Goal: Task Accomplishment & Management: Manage account settings

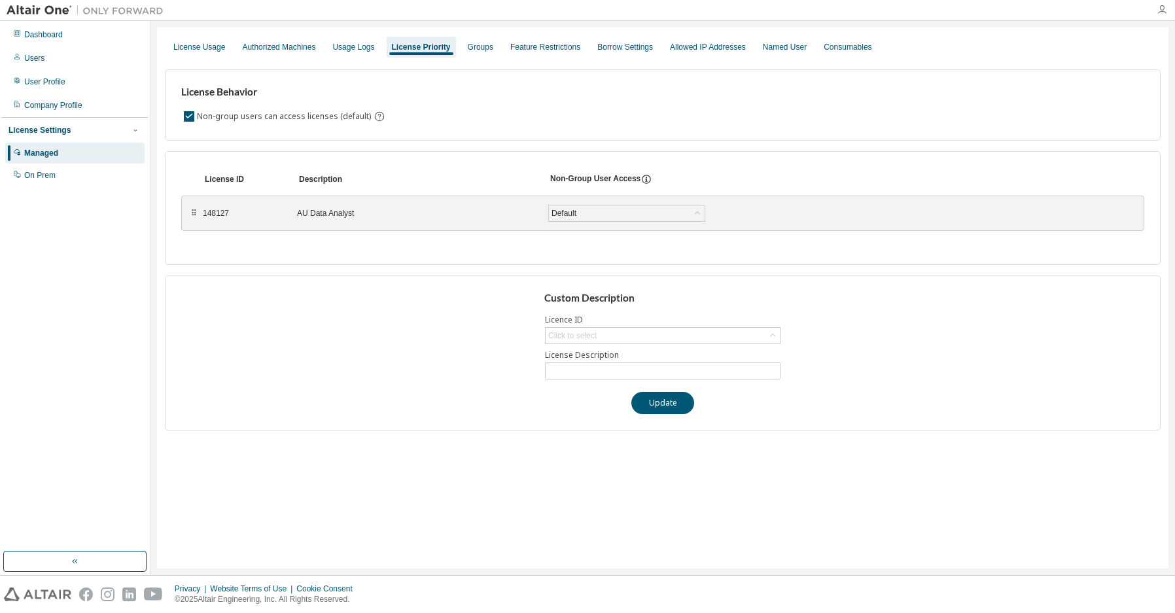
click at [1159, 10] on icon "button" at bounding box center [1161, 10] width 10 height 10
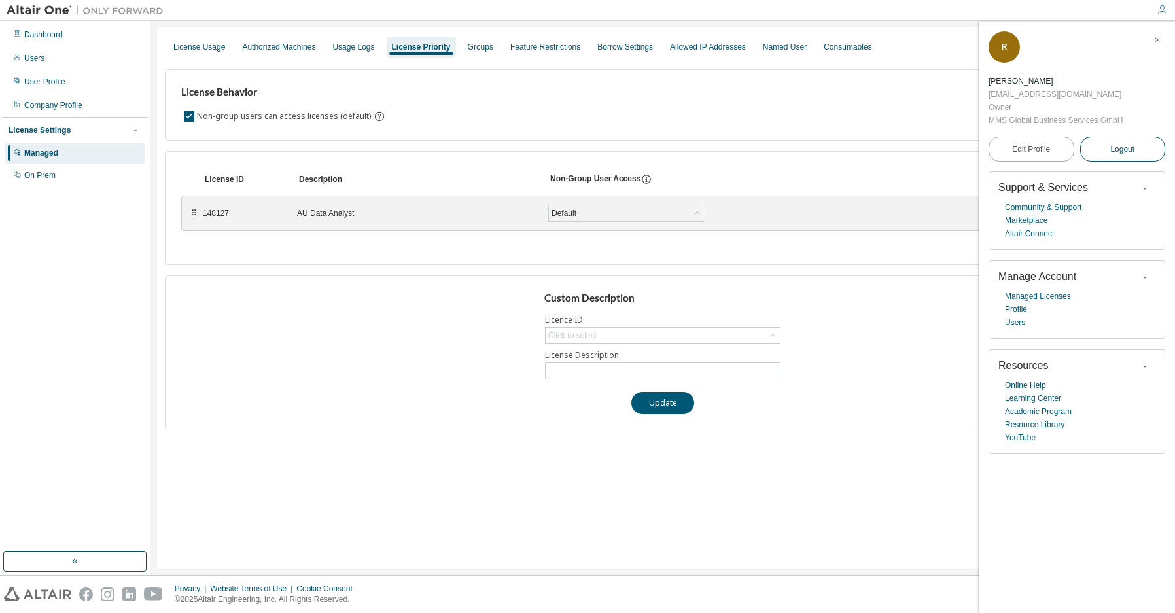
click at [1118, 148] on span "Logout" at bounding box center [1122, 149] width 24 height 13
